Goal: Check status

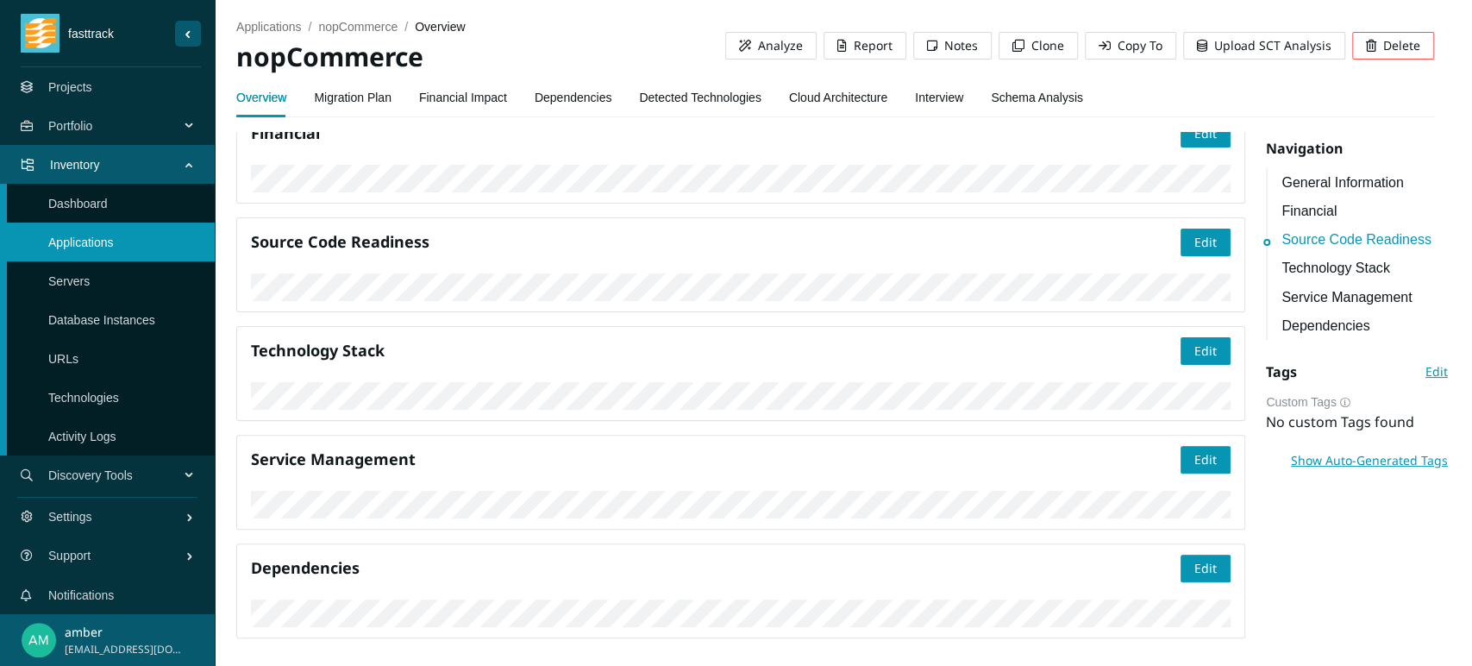
scroll to position [670, 0]
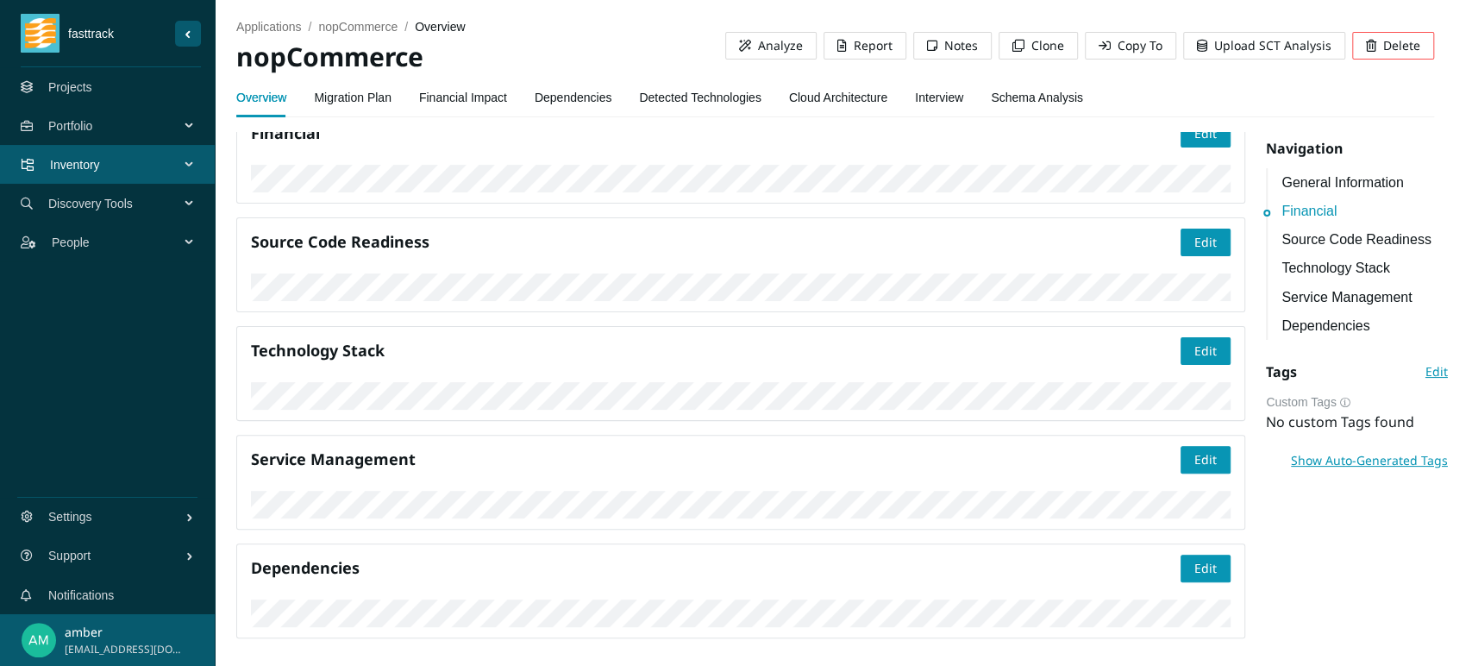
scroll to position [670, 0]
